Goal: Use online tool/utility: Use online tool/utility

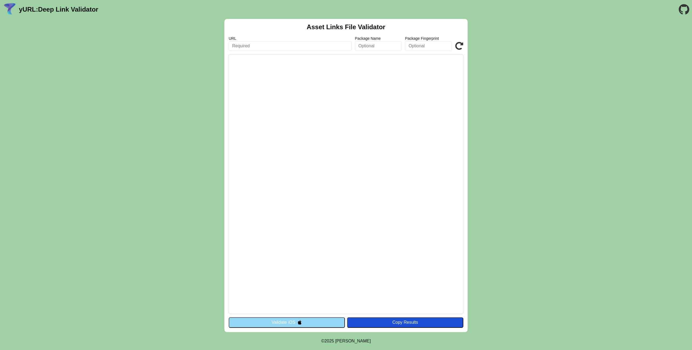
click at [310, 77] on pre at bounding box center [346, 184] width 235 height 260
click at [274, 44] on input "text" at bounding box center [290, 46] width 123 height 10
click at [291, 45] on input "text" at bounding box center [290, 46] width 123 height 10
type input "[DOMAIN_NAME]"
click button "Validate" at bounding box center [0, 0] width 0 height 0
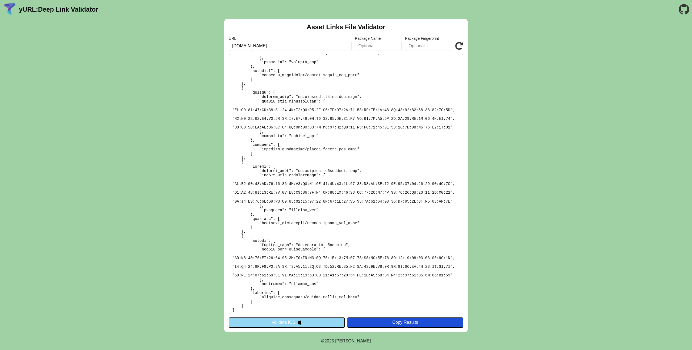
scroll to position [78, 0]
click at [308, 322] on button "Validate iOS" at bounding box center [287, 322] width 116 height 10
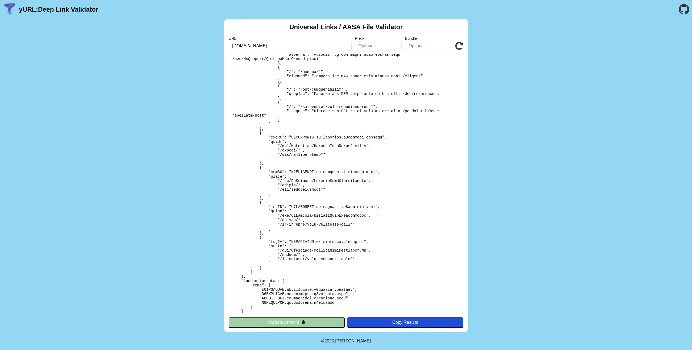
scroll to position [208, 0]
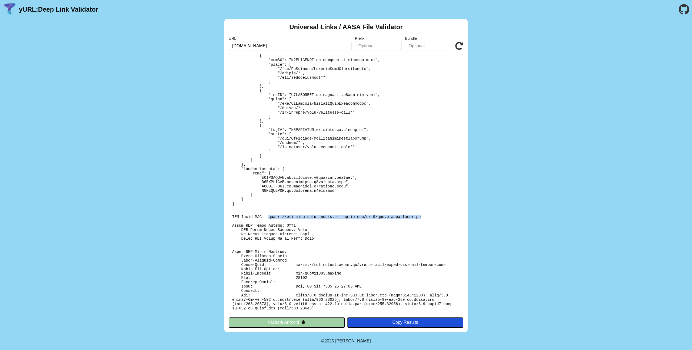
drag, startPoint x: 269, startPoint y: 216, endPoint x: 423, endPoint y: 217, distance: 154.6
click at [423, 217] on pre at bounding box center [346, 184] width 235 height 260
copy pre "[URL][DOMAIN_NAME][DOMAIN_NAME]"
